Goal: Find specific page/section: Find specific page/section

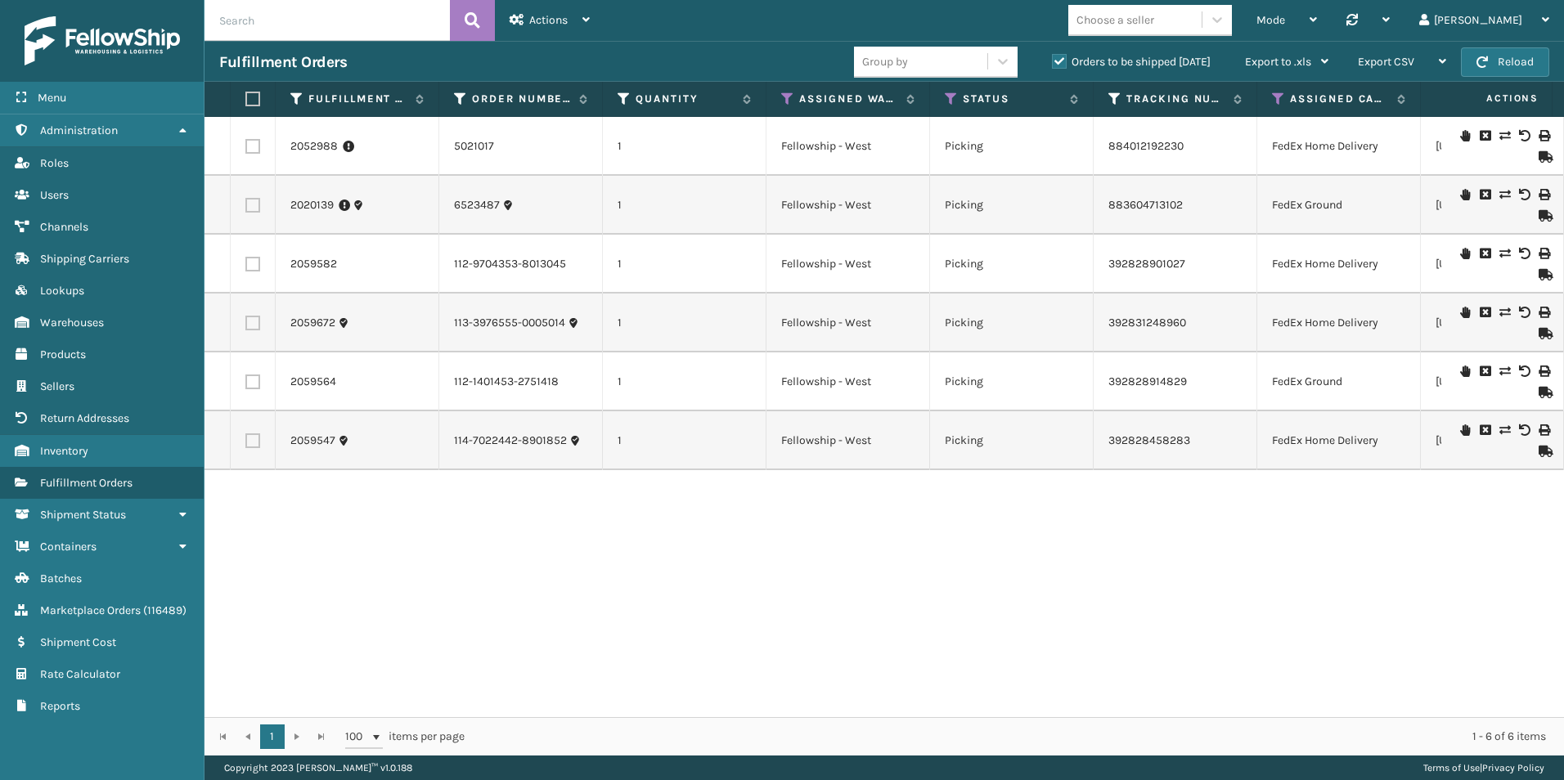
scroll to position [0, 38]
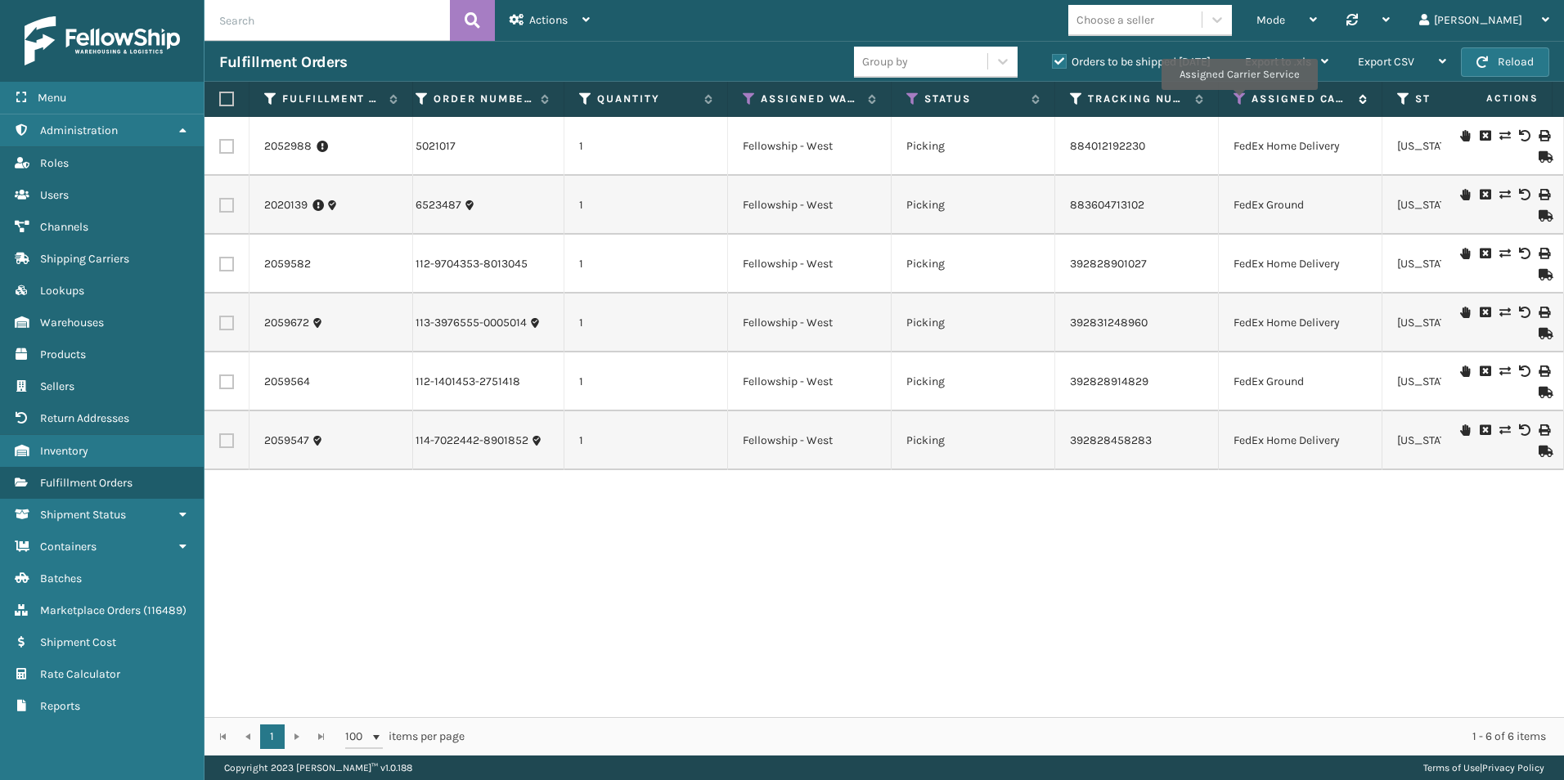
click at [1238, 101] on icon at bounding box center [1239, 99] width 13 height 15
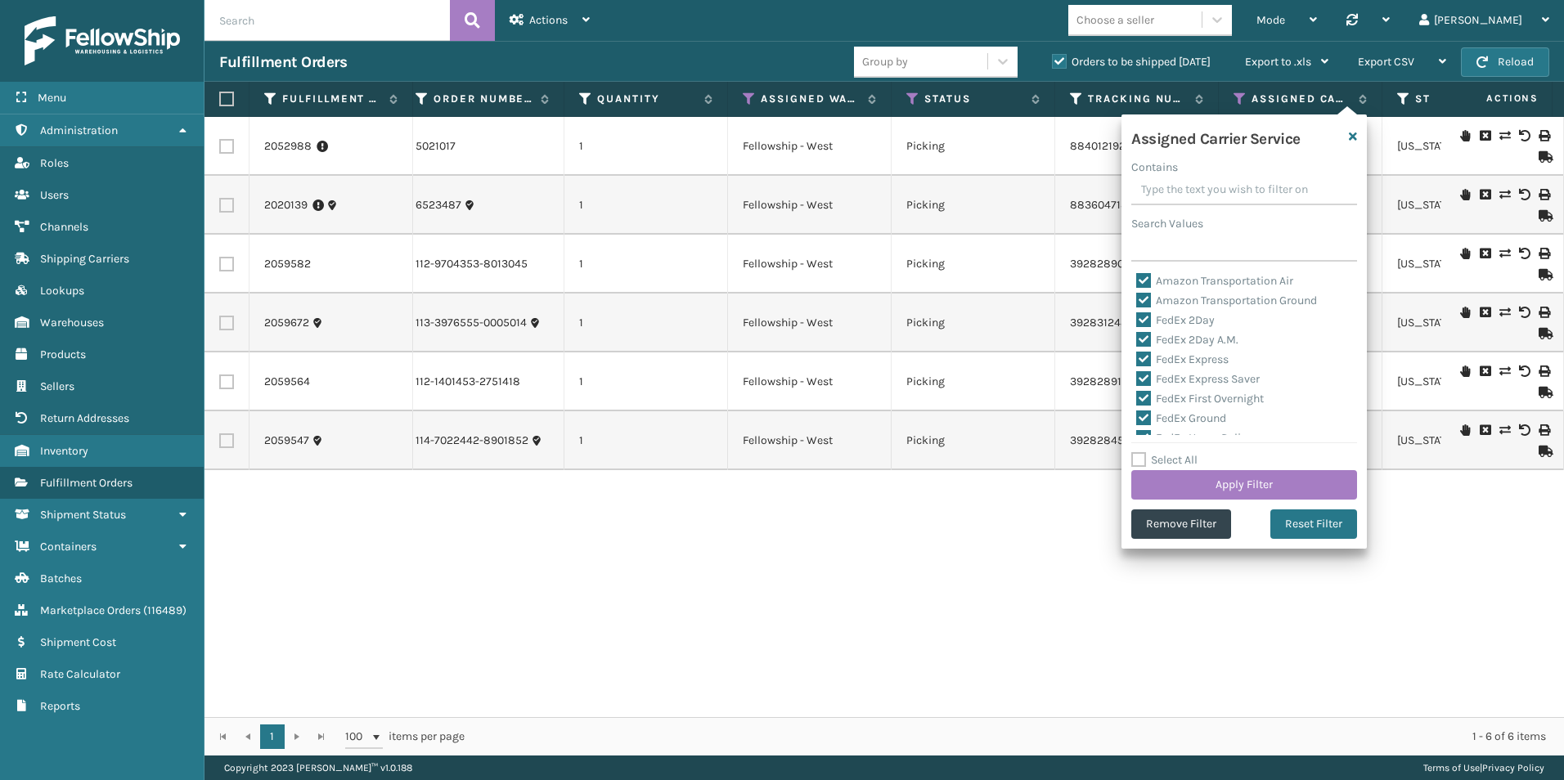
click at [1138, 464] on label "Select All" at bounding box center [1164, 460] width 66 height 14
click at [1138, 452] on input "Select All" at bounding box center [1253, 452] width 245 height 2
checkbox input "true"
click at [1138, 464] on label "Select All" at bounding box center [1164, 460] width 66 height 14
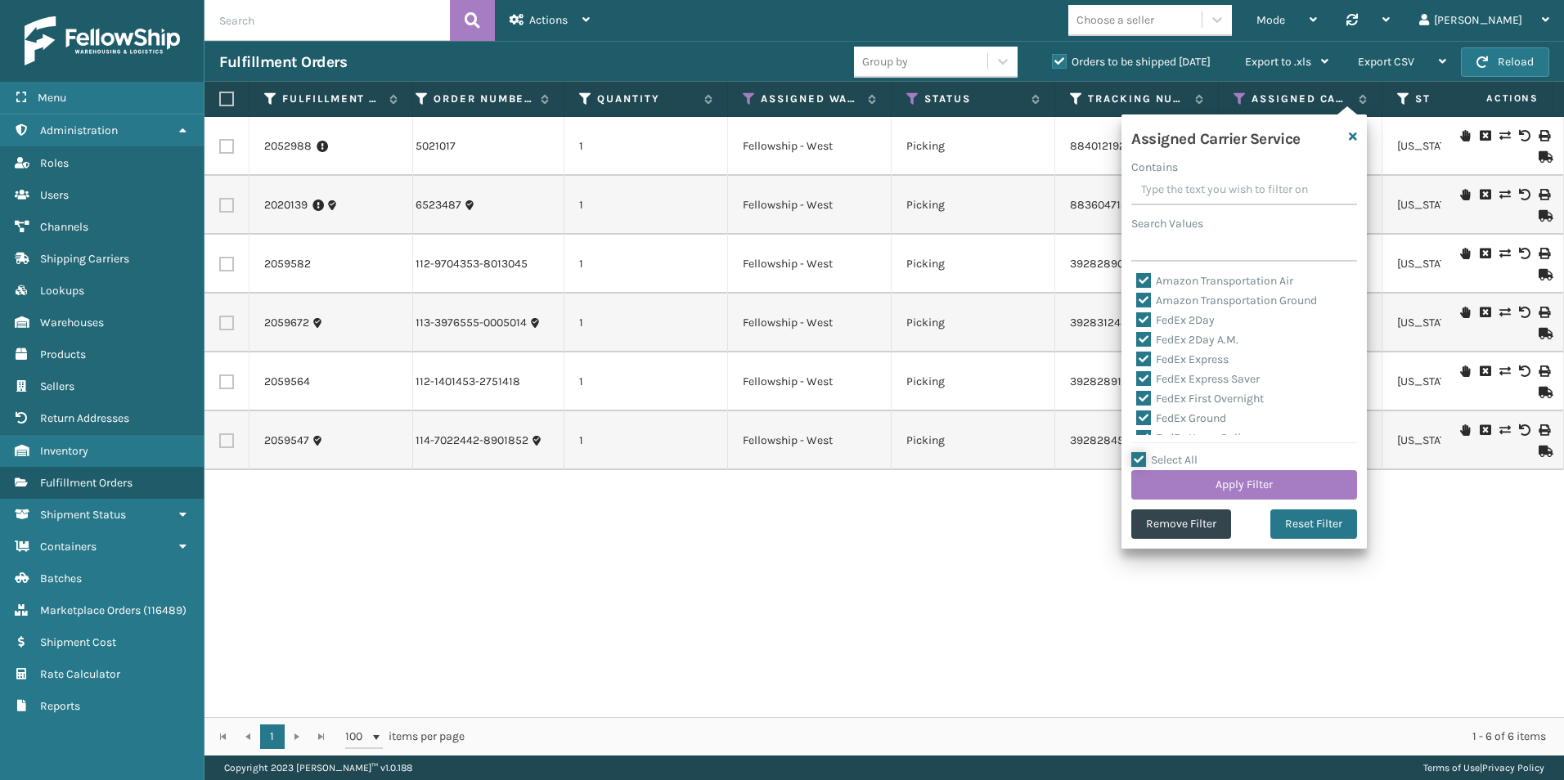
click at [1138, 452] on input "Select All" at bounding box center [1253, 452] width 245 height 2
checkbox input "false"
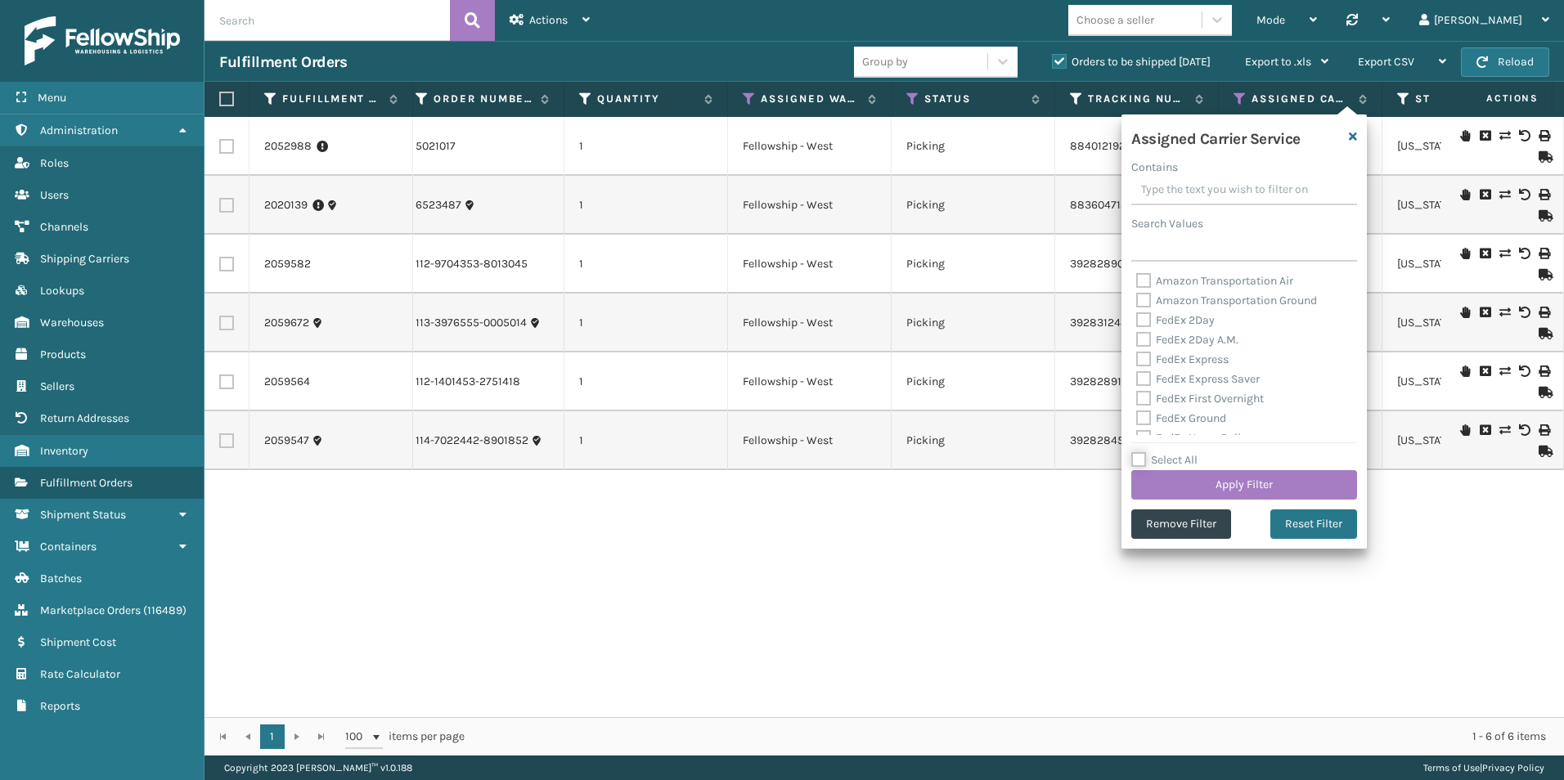
checkbox input "false"
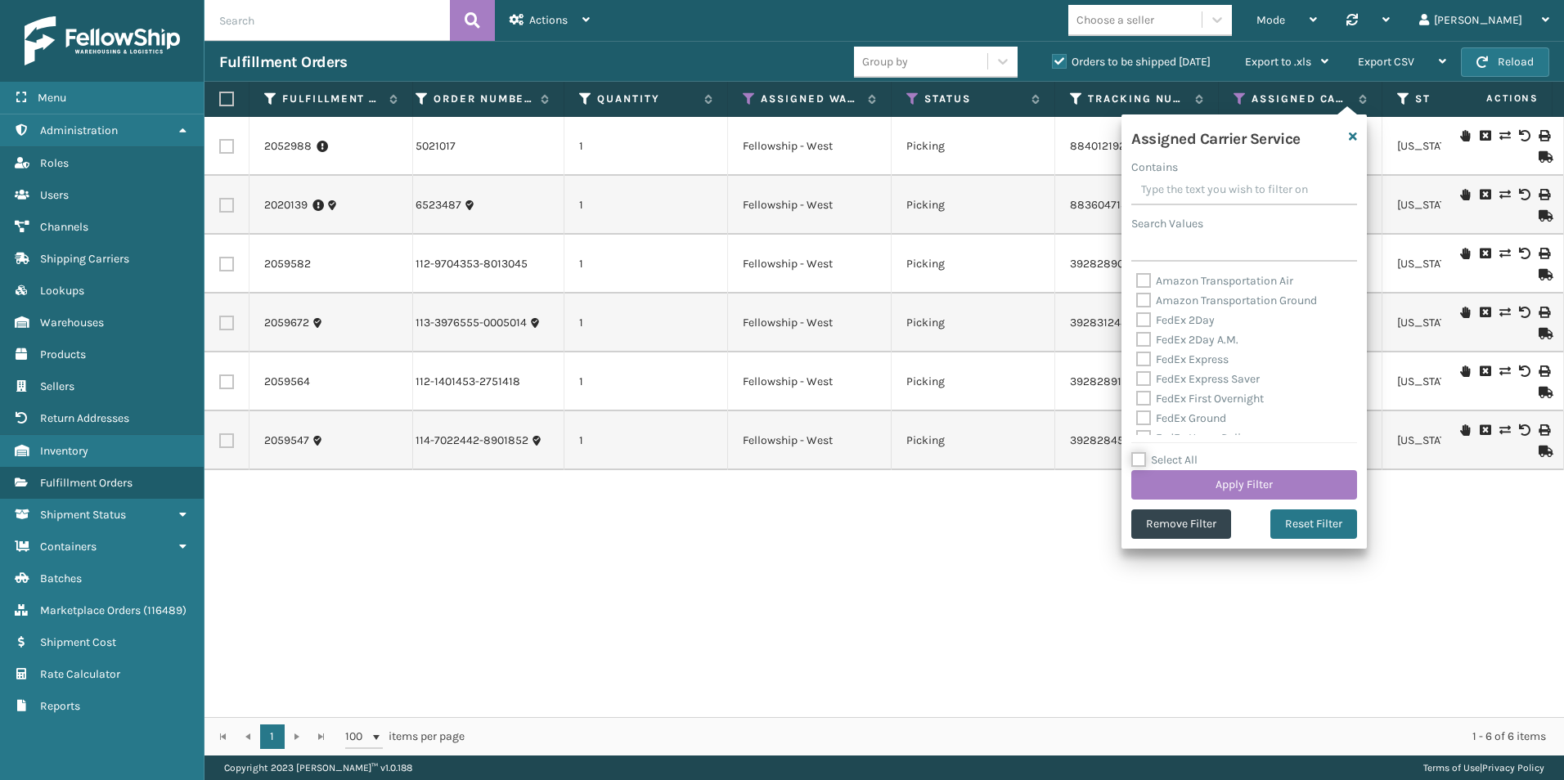
checkbox input "false"
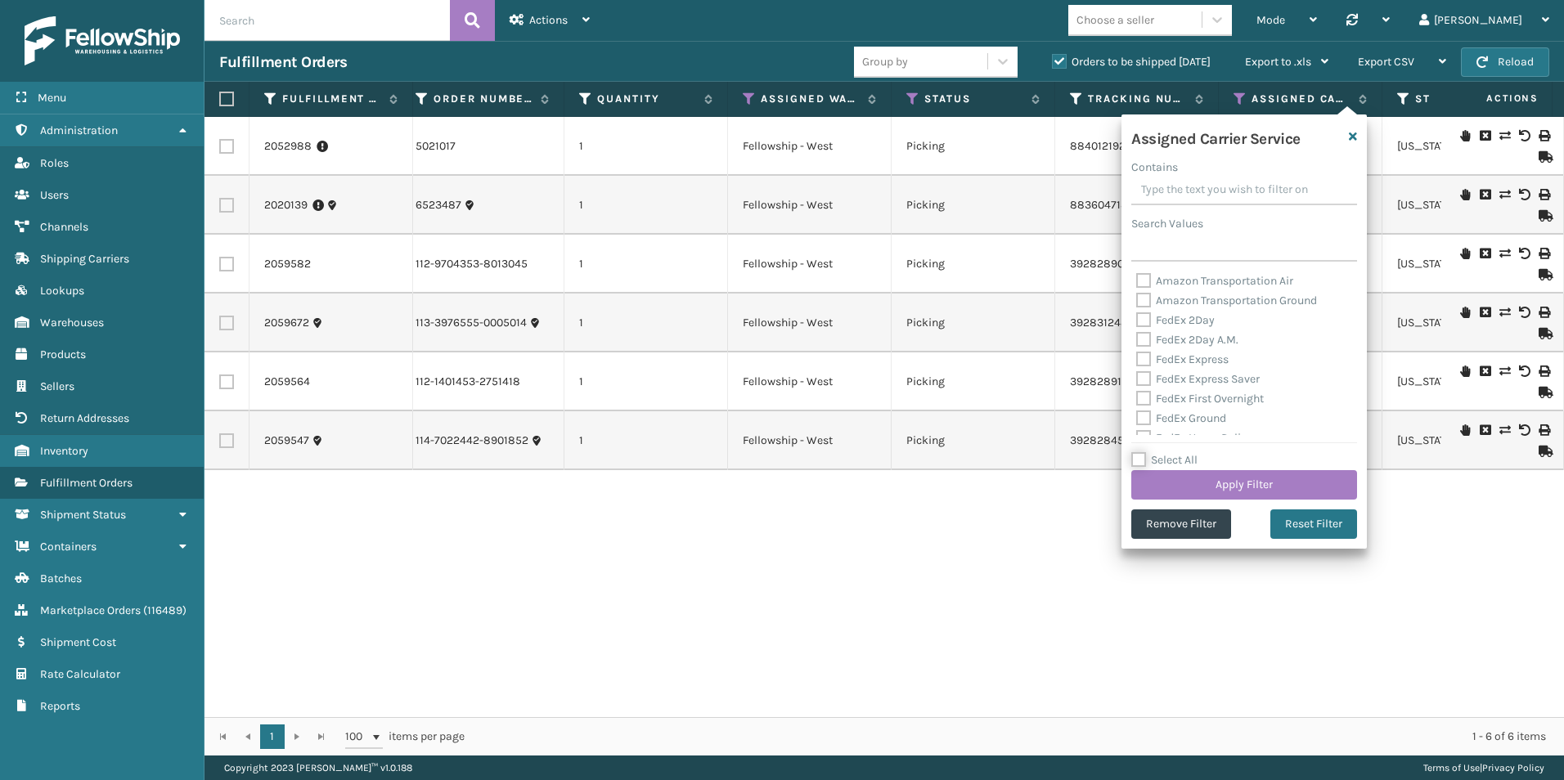
checkbox input "false"
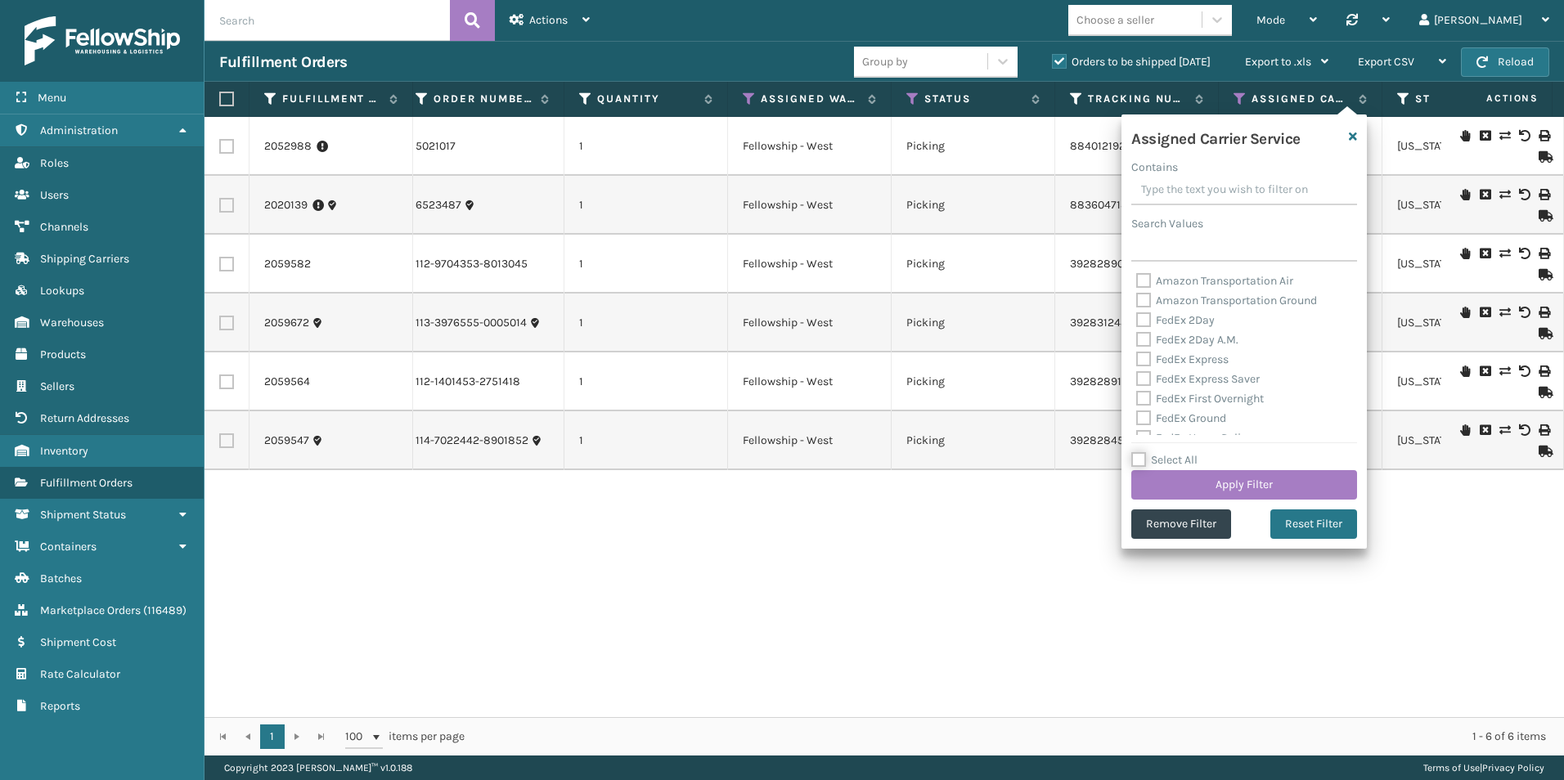
checkbox input "false"
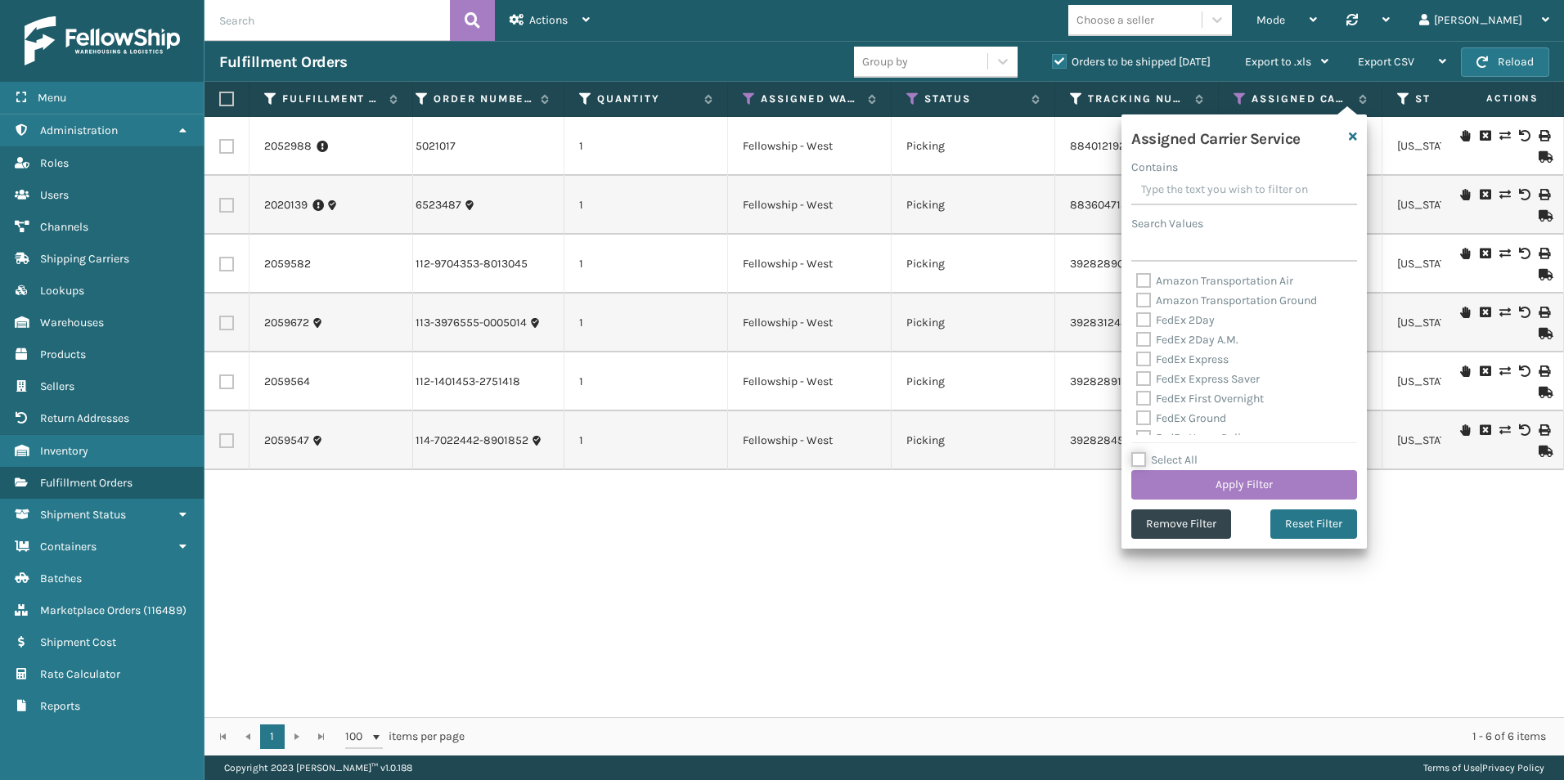
checkbox input "false"
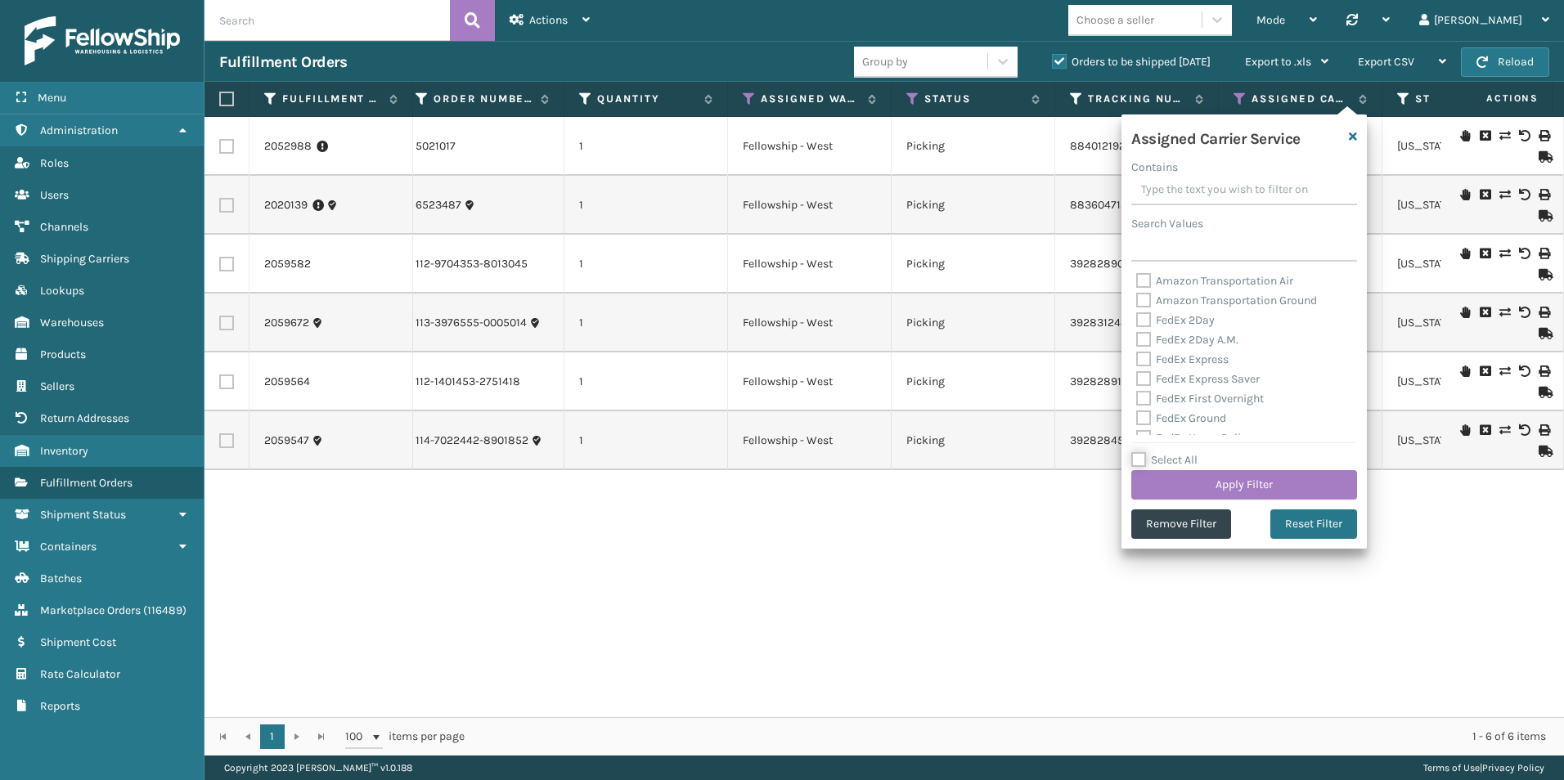
checkbox input "false"
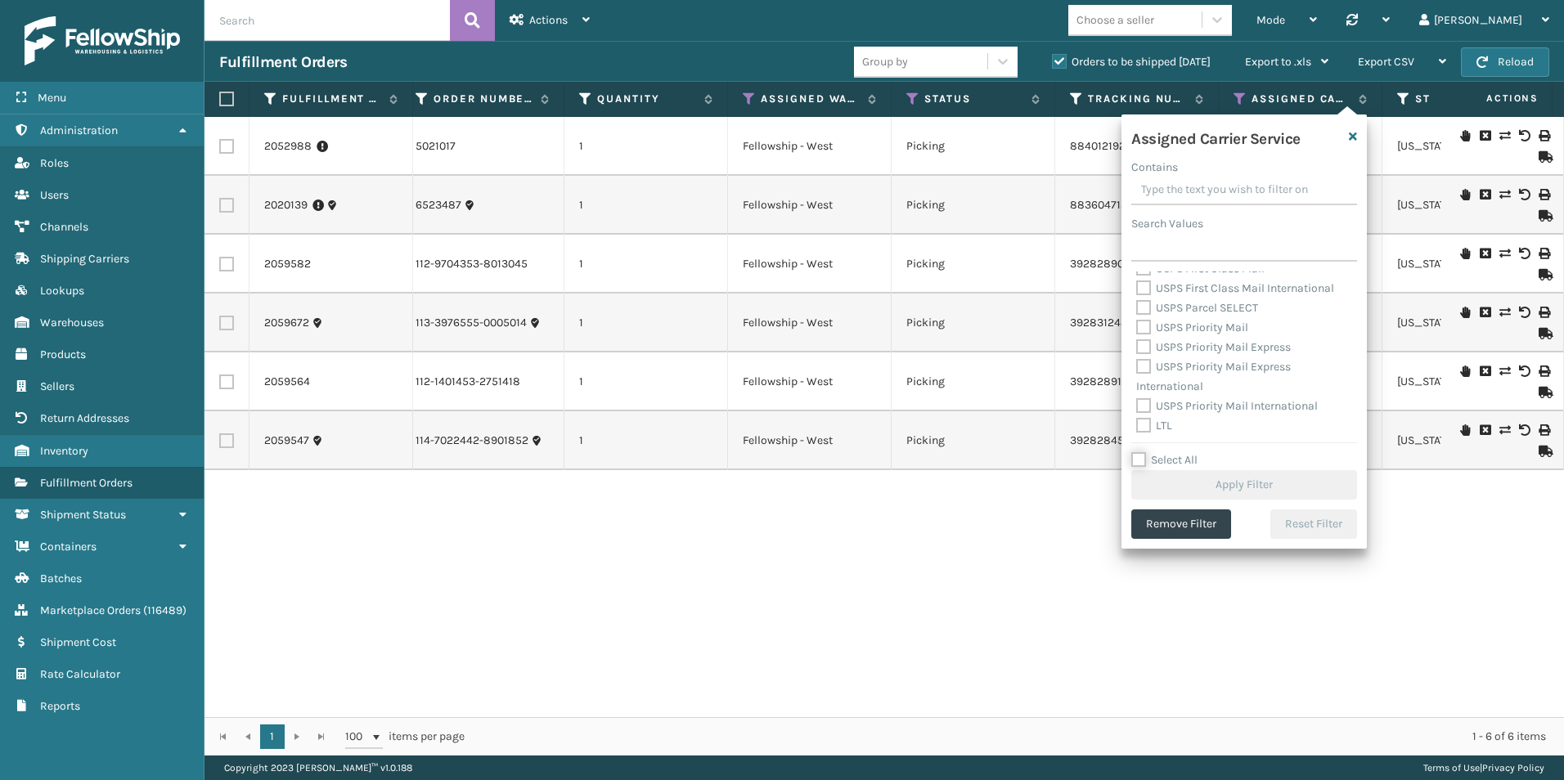
scroll to position [504, 0]
click at [1136, 424] on label "LTL" at bounding box center [1154, 425] width 36 height 14
click at [1136, 424] on input "LTL" at bounding box center [1136, 421] width 1 height 11
checkbox input "true"
click at [1220, 491] on button "Apply Filter" at bounding box center [1244, 484] width 226 height 29
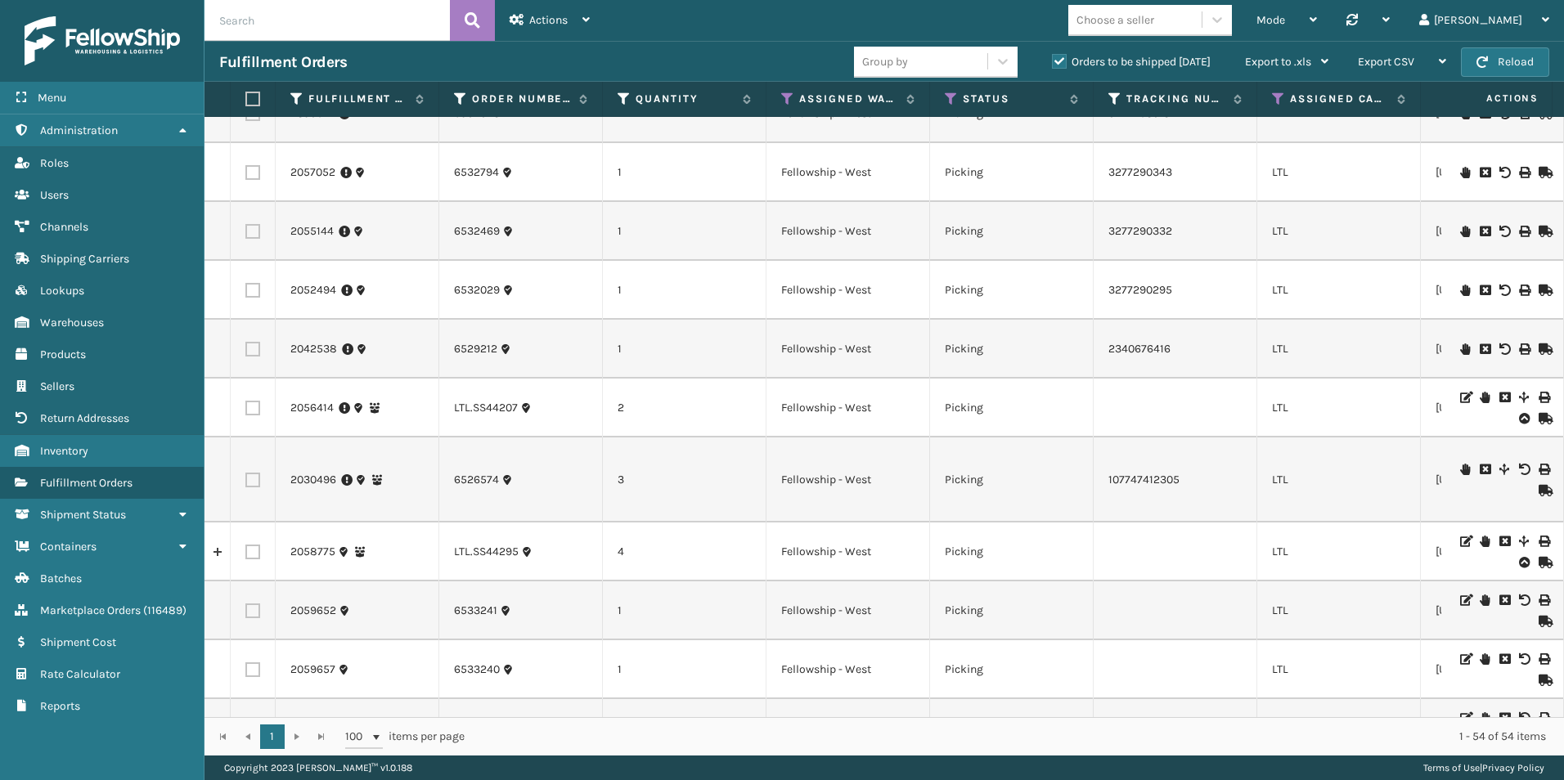
scroll to position [2372, 0]
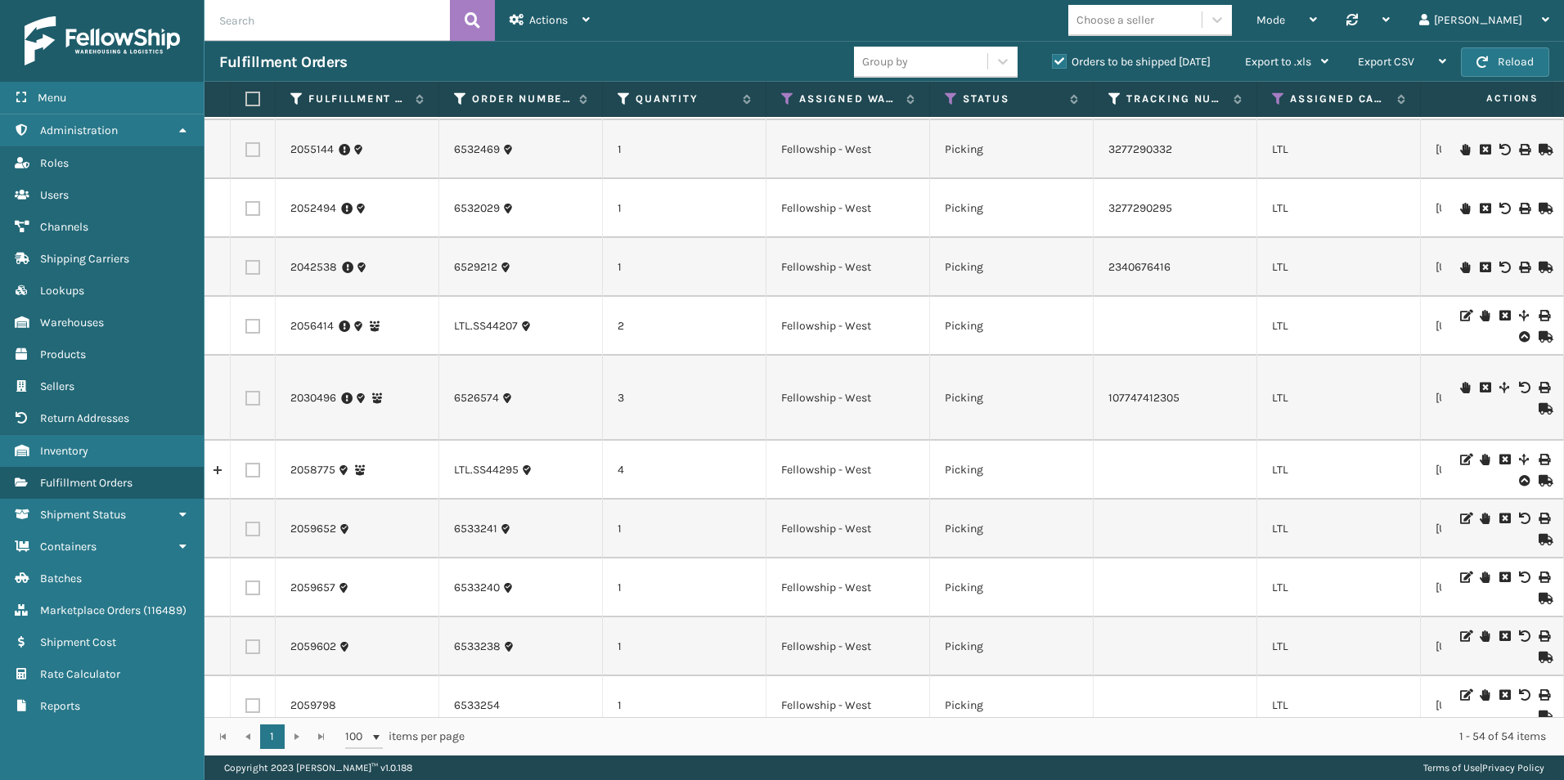
click at [720, 43] on div "Fulfillment Orders Group by Orders to be shipped [DATE] Export to .xls Use ship…" at bounding box center [883, 61] width 1359 height 41
click at [306, 23] on input "text" at bounding box center [326, 20] width 245 height 41
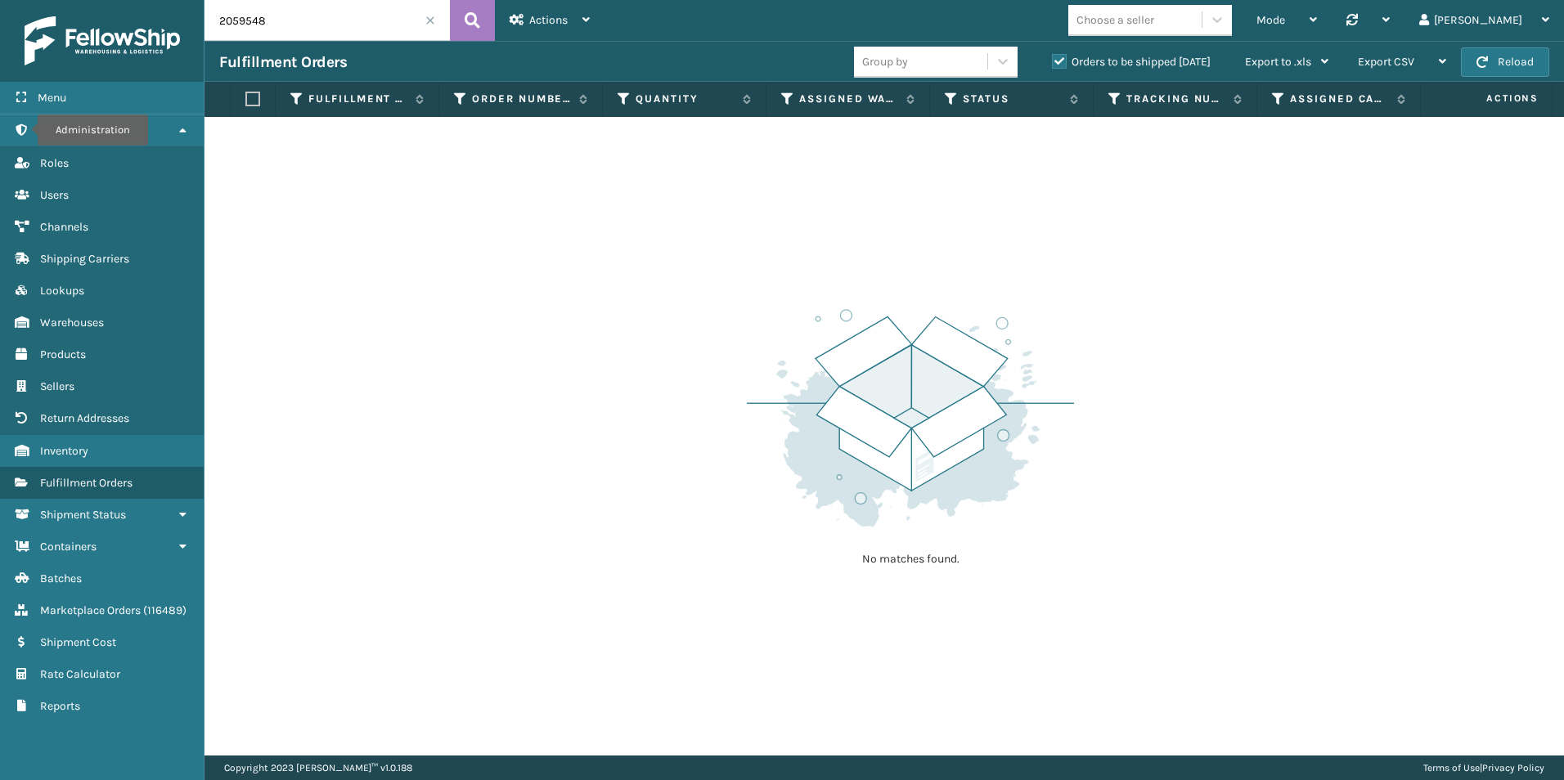
drag, startPoint x: 235, startPoint y: 17, endPoint x: 306, endPoint y: 25, distance: 71.5
click at [306, 25] on input "2059548" at bounding box center [326, 20] width 245 height 41
drag, startPoint x: 240, startPoint y: 19, endPoint x: 276, endPoint y: 24, distance: 36.3
click at [276, 24] on input "2046521" at bounding box center [326, 20] width 245 height 41
drag, startPoint x: 246, startPoint y: 23, endPoint x: 288, endPoint y: 29, distance: 42.2
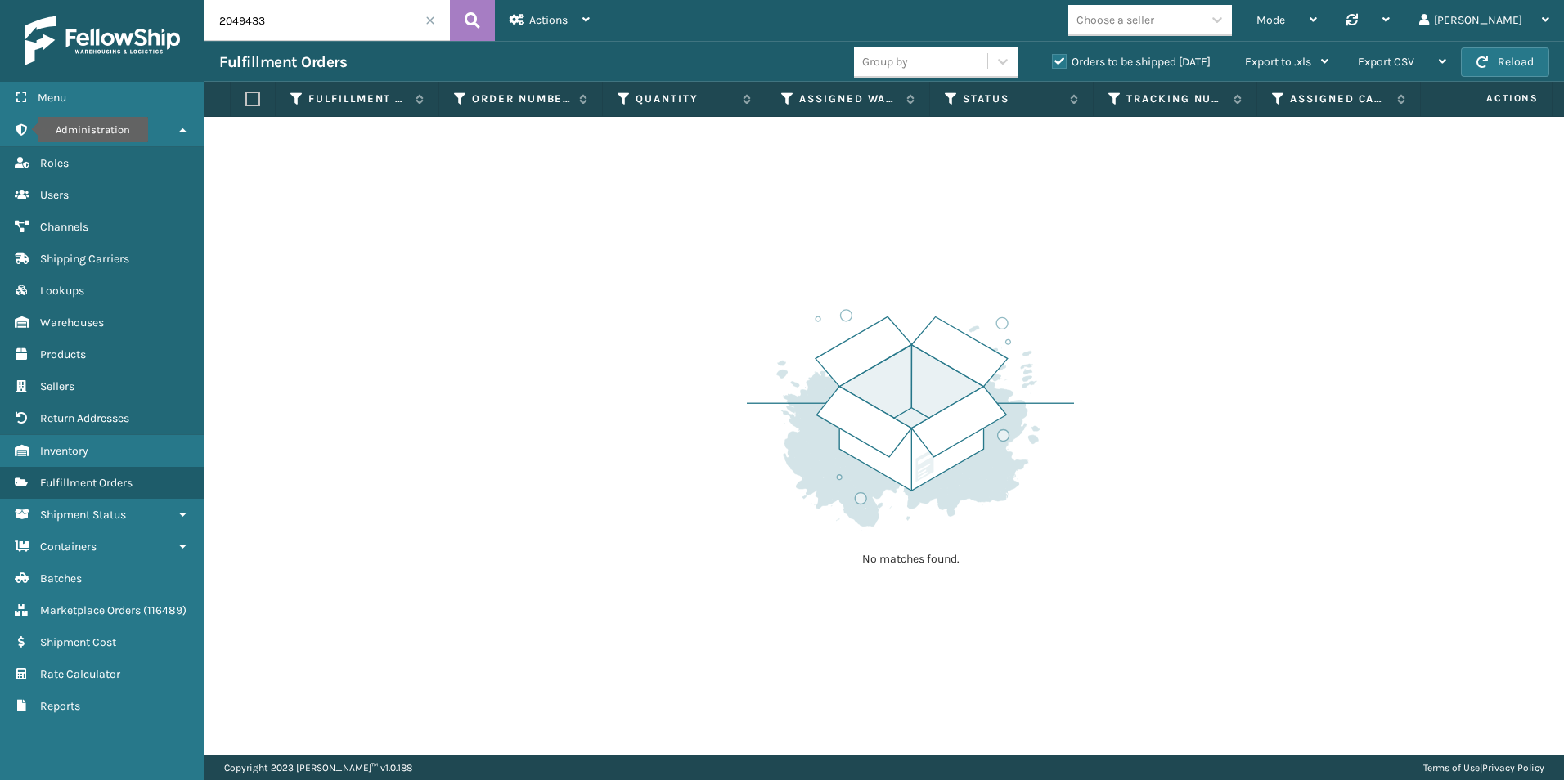
click at [288, 28] on input "2049433" at bounding box center [326, 20] width 245 height 41
drag, startPoint x: 232, startPoint y: 19, endPoint x: 399, endPoint y: 25, distance: 167.0
click at [399, 25] on input "2049966" at bounding box center [326, 20] width 245 height 41
type input "2050325"
click at [432, 23] on span at bounding box center [430, 21] width 10 height 10
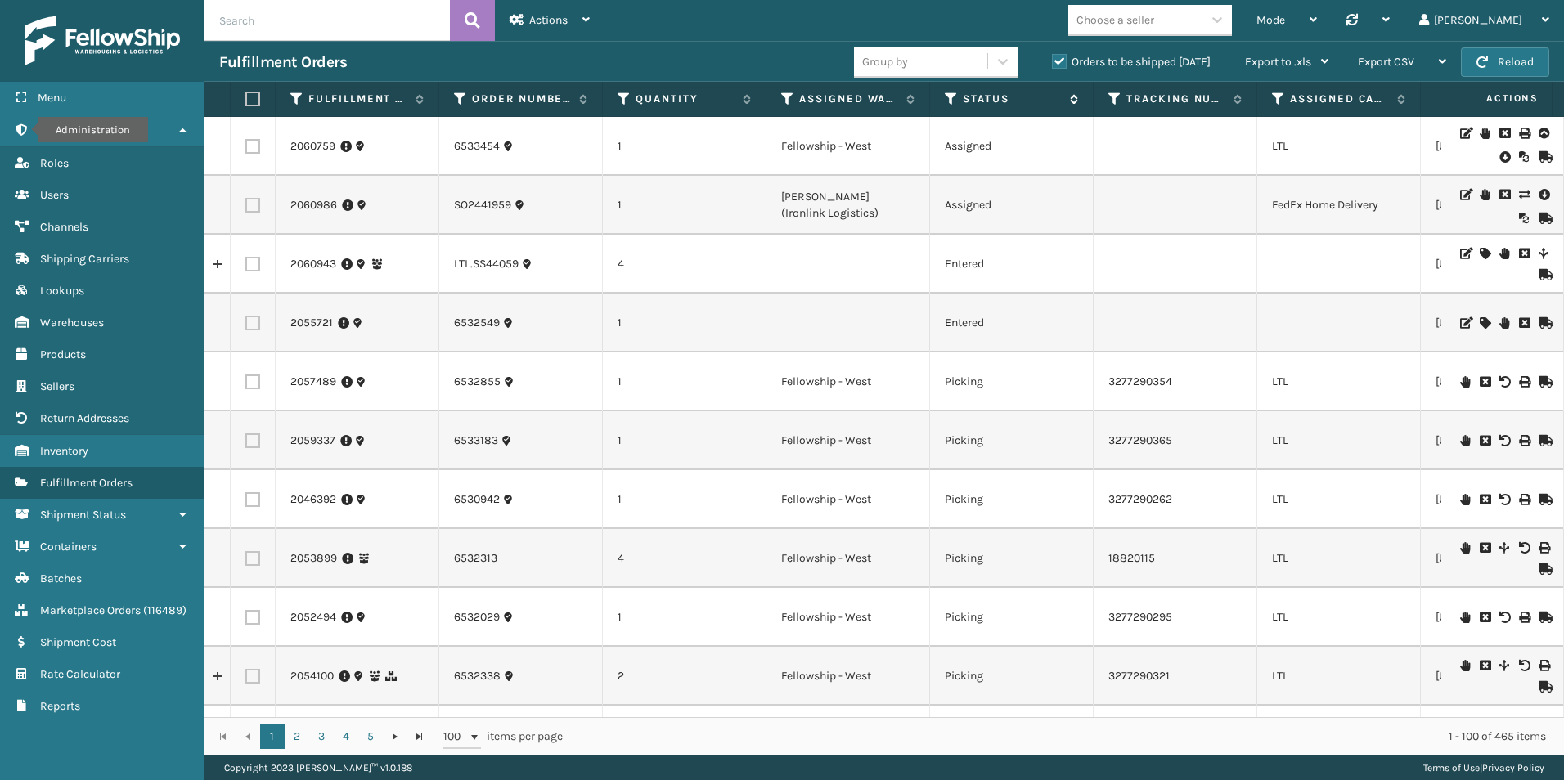
click at [950, 100] on icon at bounding box center [951, 99] width 13 height 15
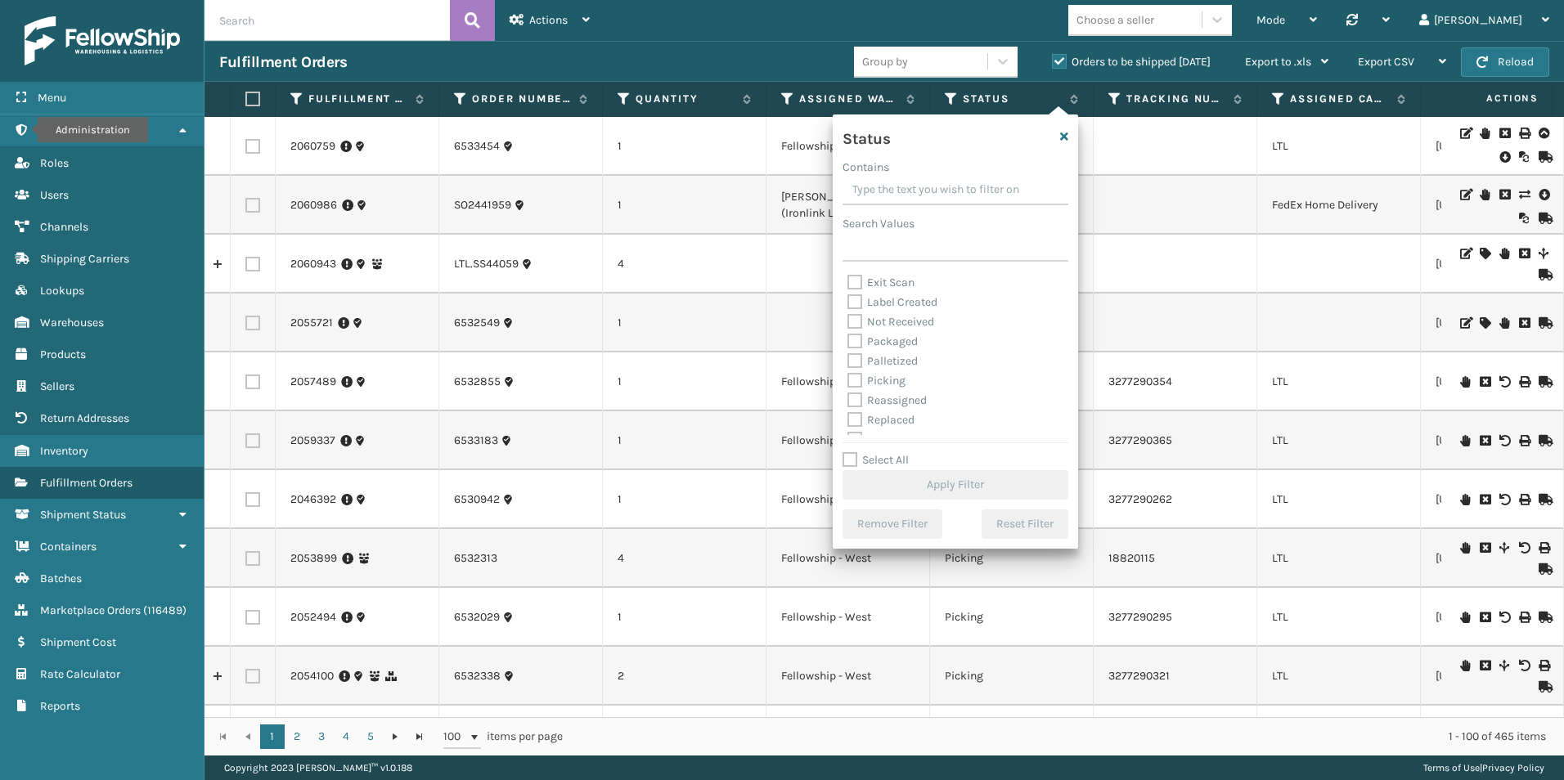
scroll to position [82, 0]
click at [855, 357] on label "Picking" at bounding box center [876, 356] width 58 height 14
click at [848, 357] on input "Picking" at bounding box center [847, 352] width 1 height 11
checkbox input "true"
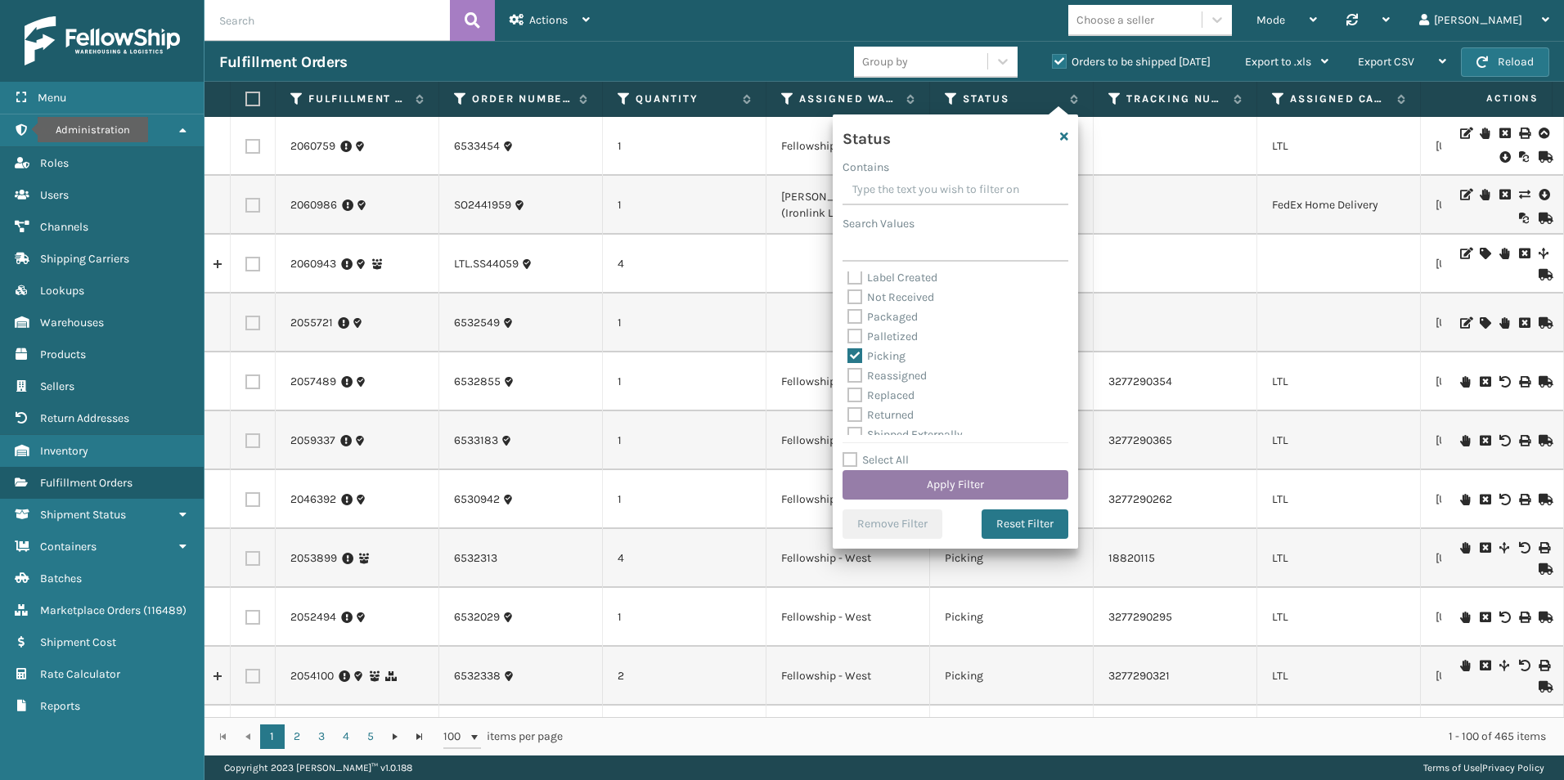
click at [938, 495] on button "Apply Filter" at bounding box center [956, 484] width 226 height 29
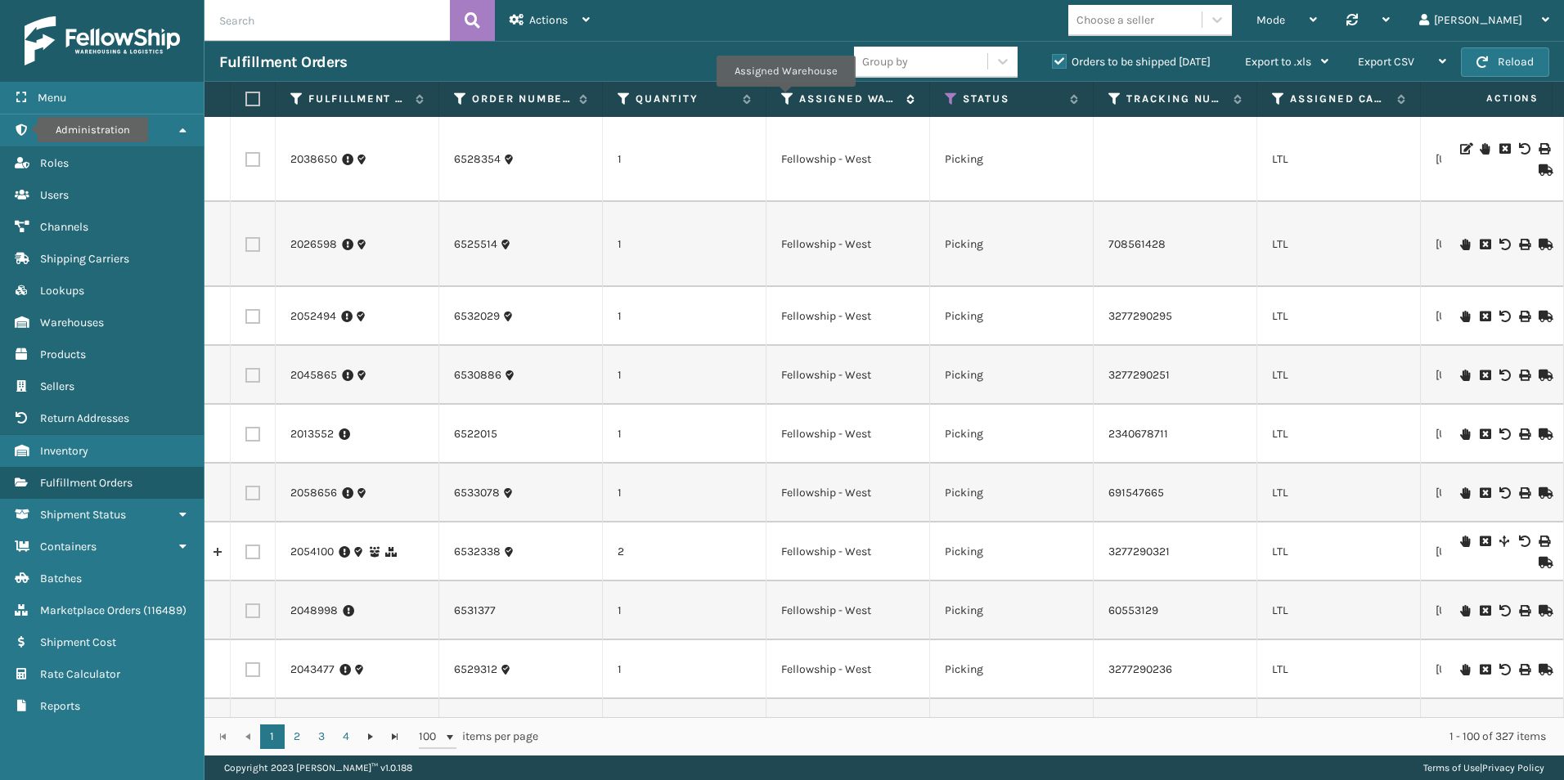
click at [785, 98] on icon at bounding box center [787, 99] width 13 height 15
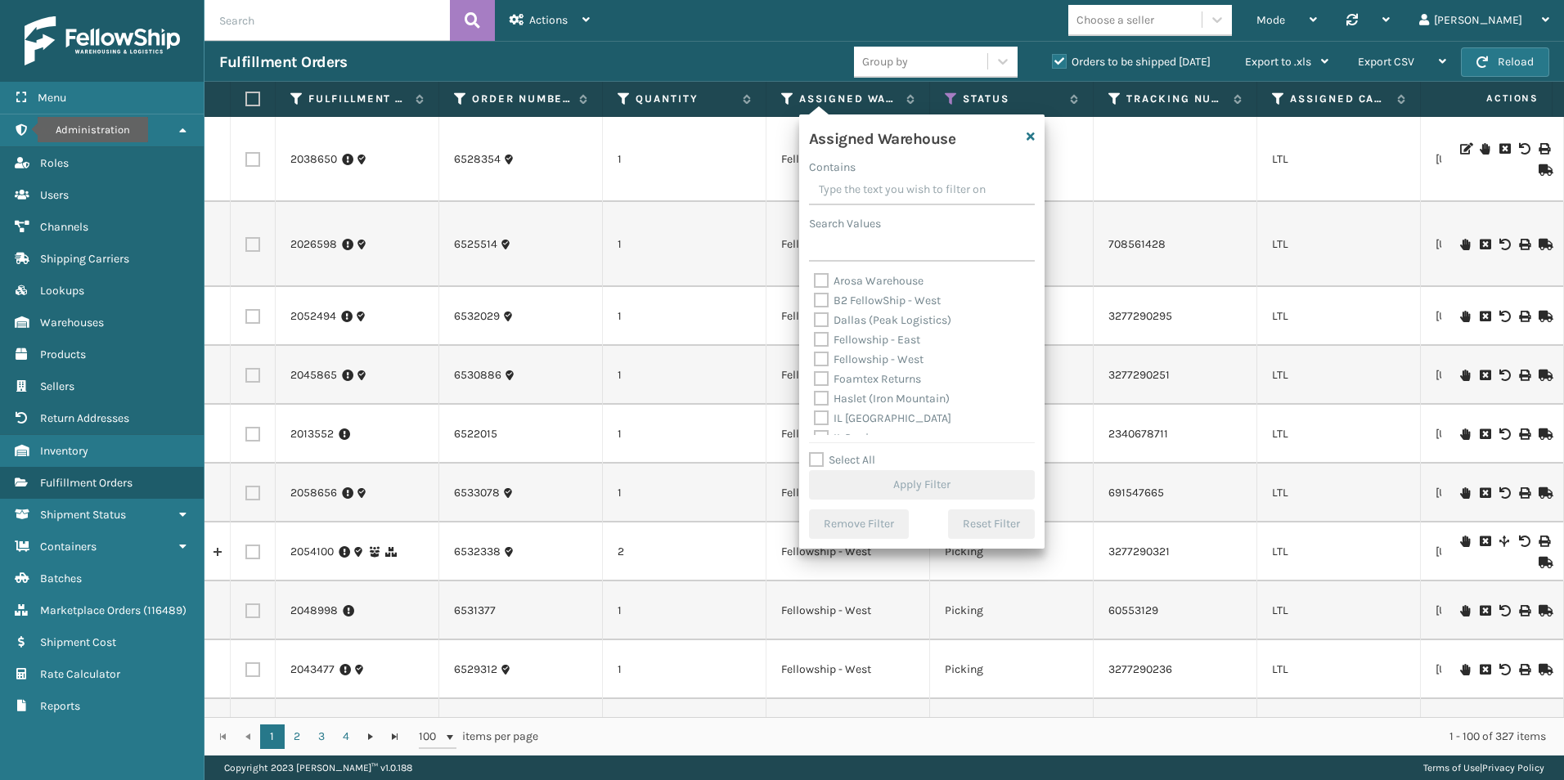
click at [818, 355] on label "Fellowship - West" at bounding box center [869, 360] width 110 height 14
click at [815, 355] on input "Fellowship - West" at bounding box center [814, 355] width 1 height 11
checkbox input "true"
click at [919, 483] on button "Apply Filter" at bounding box center [922, 484] width 226 height 29
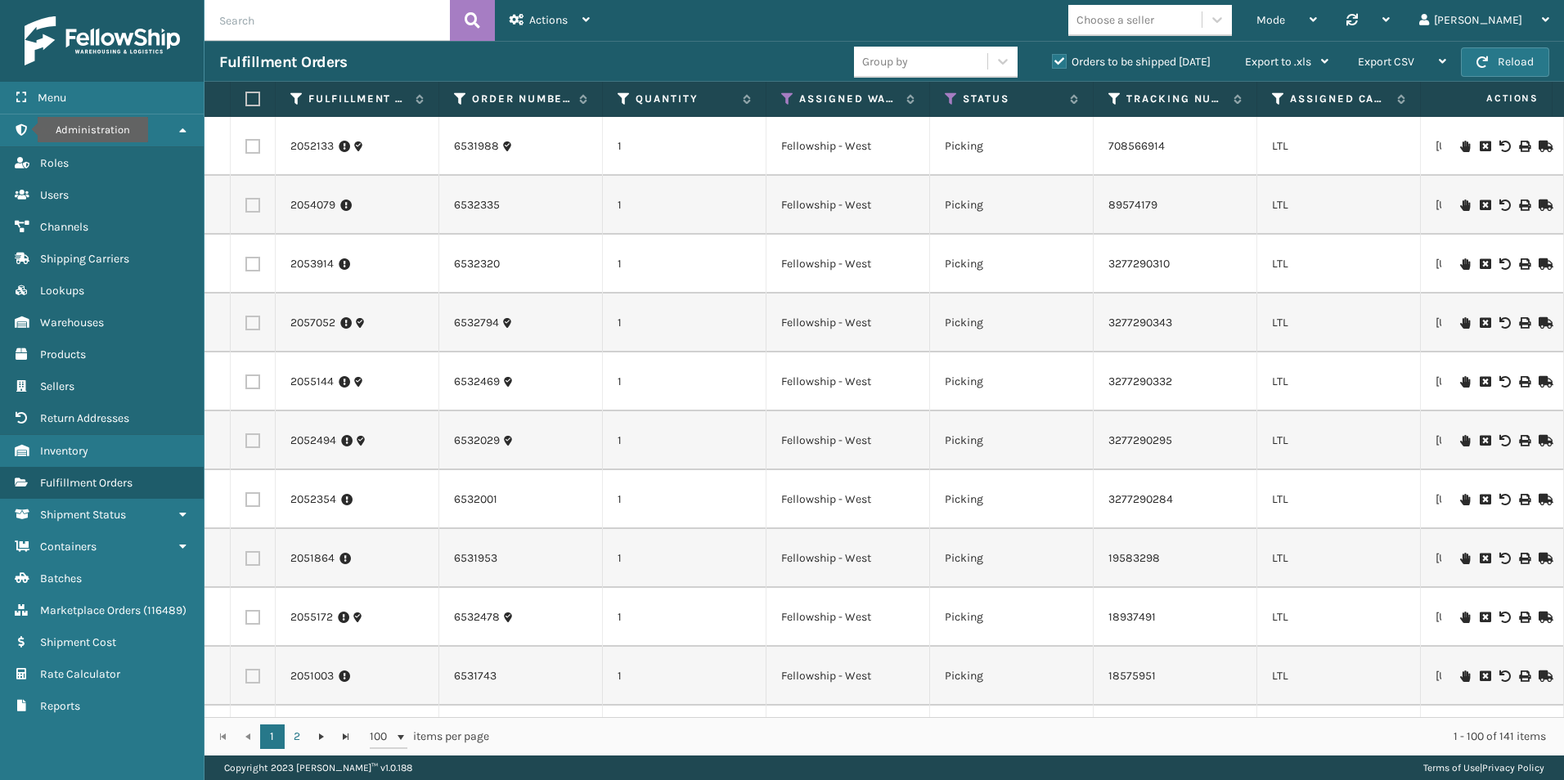
click at [258, 21] on input "text" at bounding box center [326, 20] width 245 height 41
paste input "DP-CVC1118"
type input "DP-CVC1118"
click at [473, 17] on icon at bounding box center [473, 20] width 16 height 25
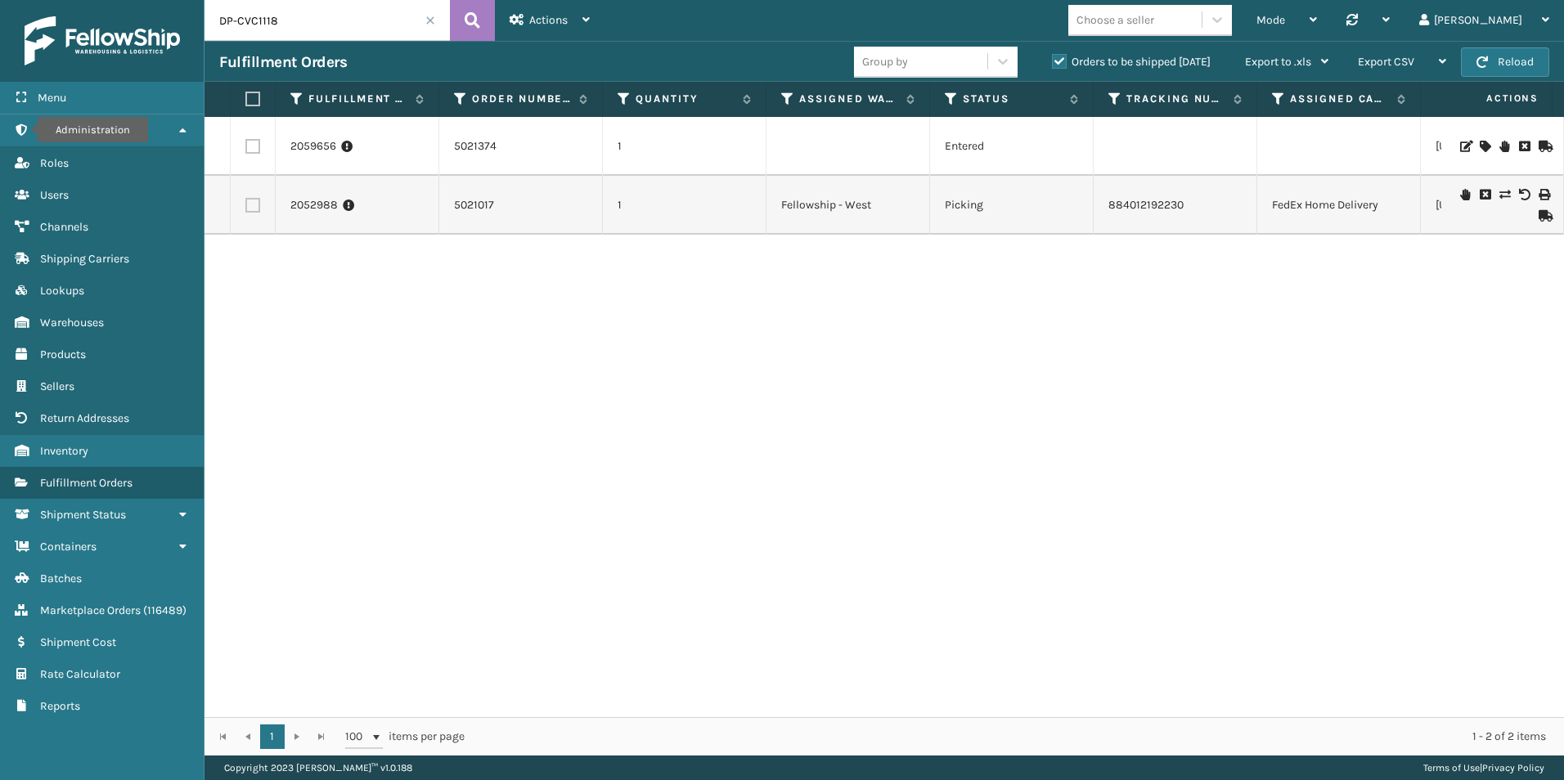
click at [1063, 59] on label "Orders to be shipped [DATE]" at bounding box center [1131, 62] width 159 height 14
click at [1053, 59] on input "Orders to be shipped [DATE]" at bounding box center [1052, 57] width 1 height 11
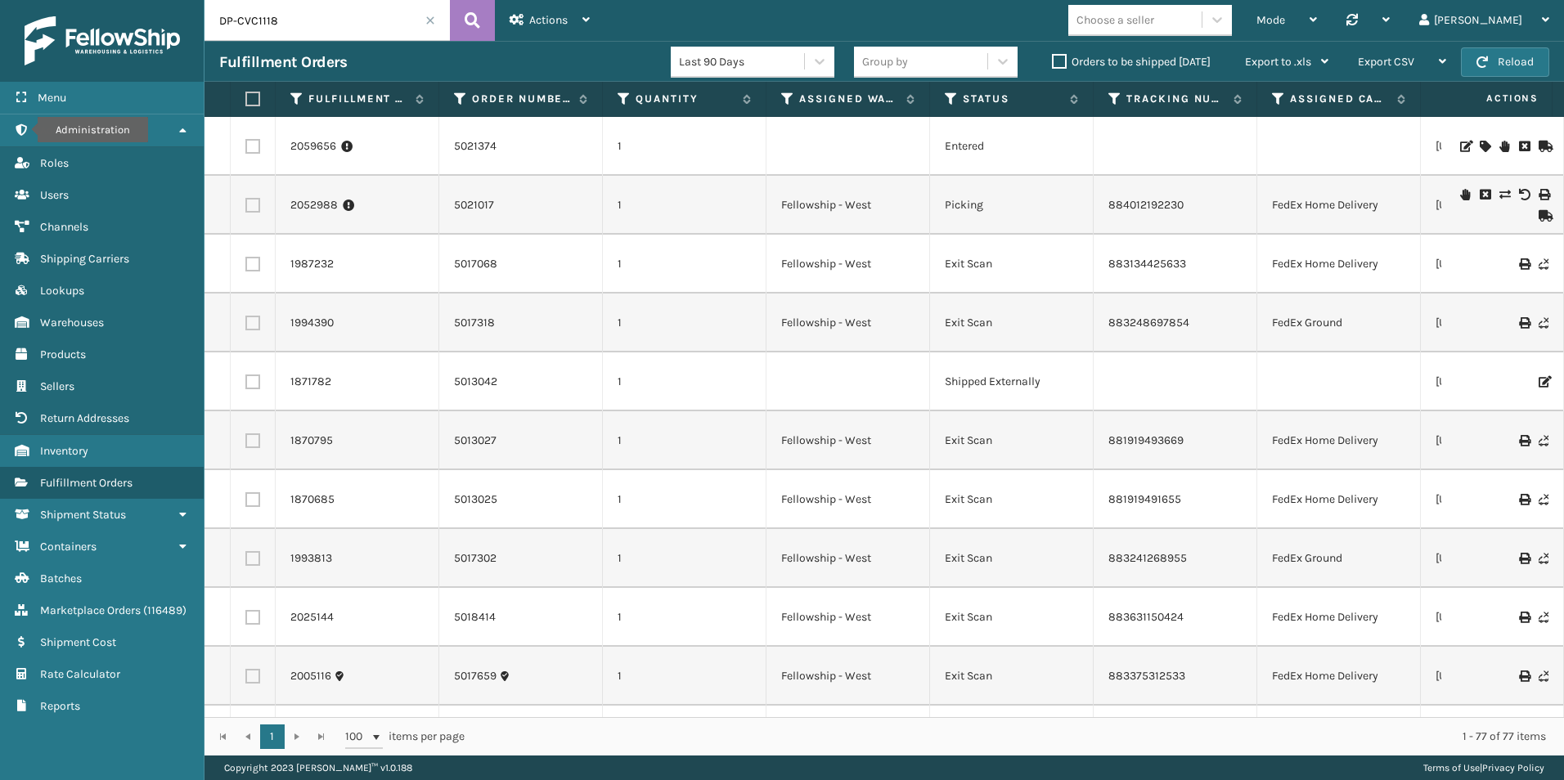
click at [653, 717] on div "1 1 100 items per page 1 - 77 of 77 items" at bounding box center [883, 736] width 1359 height 38
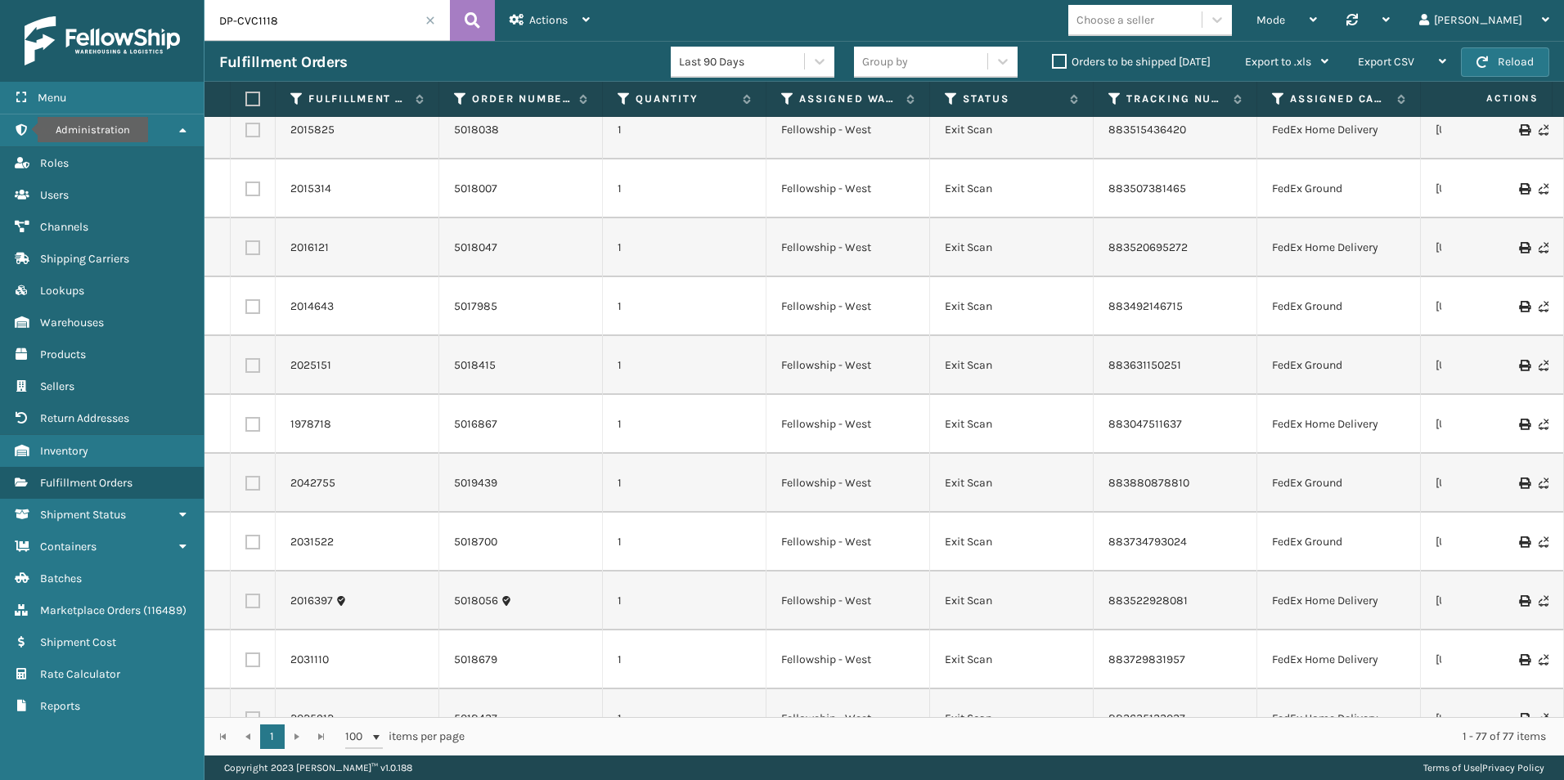
drag, startPoint x: 653, startPoint y: 717, endPoint x: 852, endPoint y: 721, distance: 198.8
click at [852, 721] on div "1 1 100 items per page 1 - 77 of 77 items" at bounding box center [883, 736] width 1359 height 38
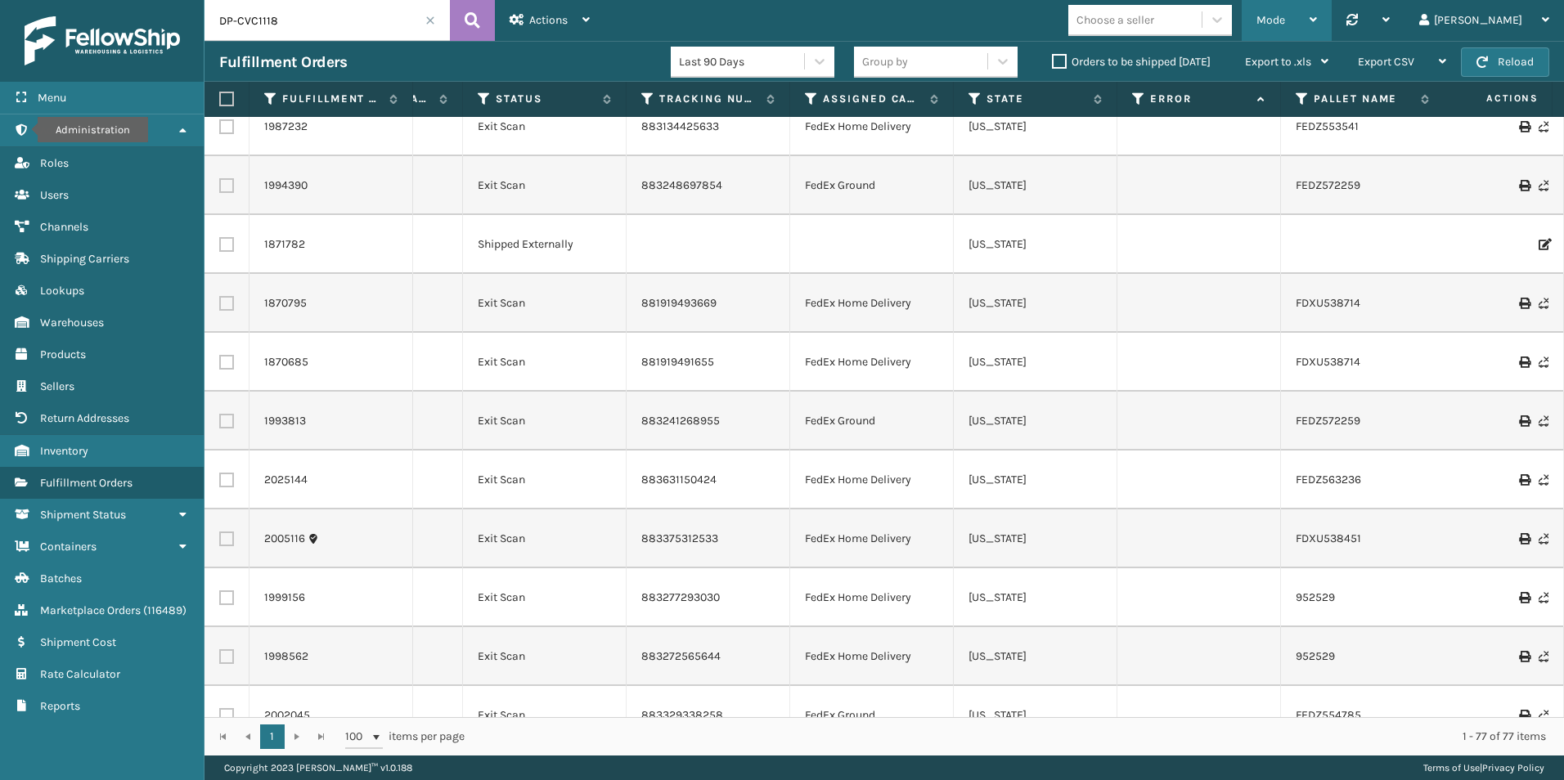
scroll to position [82, 467]
